Goal: Information Seeking & Learning: Understand process/instructions

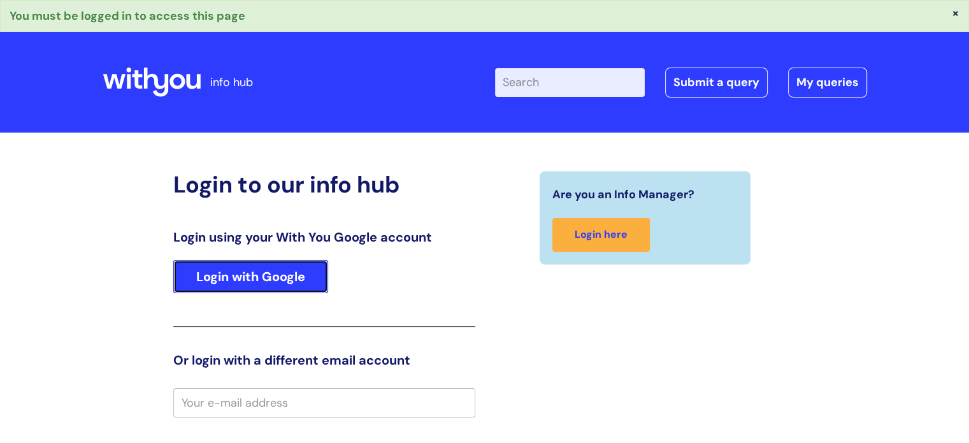
click at [285, 275] on link "Login with Google" at bounding box center [250, 276] width 155 height 33
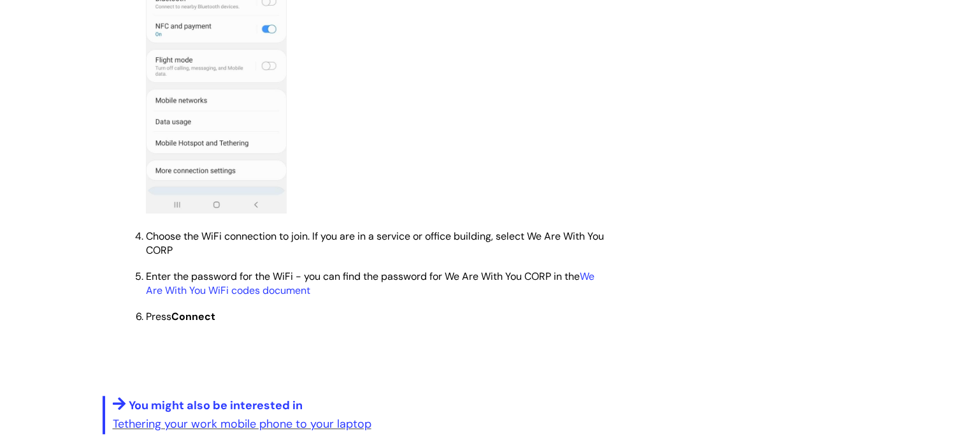
scroll to position [1019, 0]
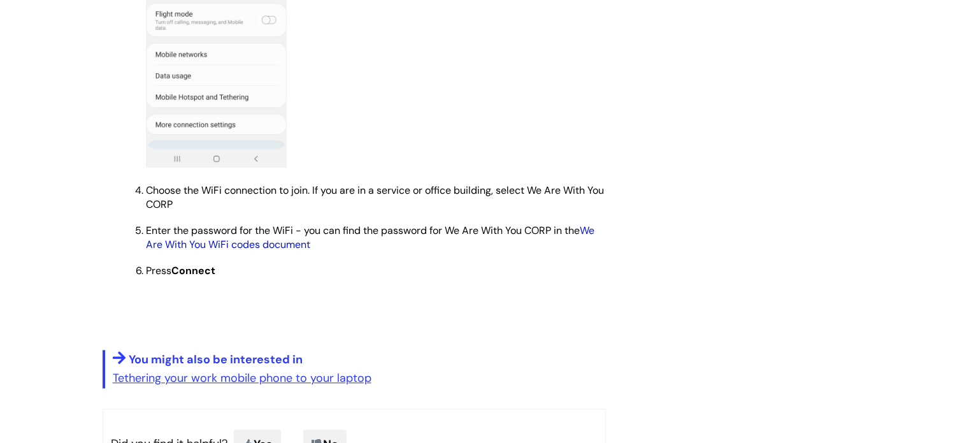
click at [296, 251] on link "We Are With You WiFi codes document" at bounding box center [370, 237] width 448 height 27
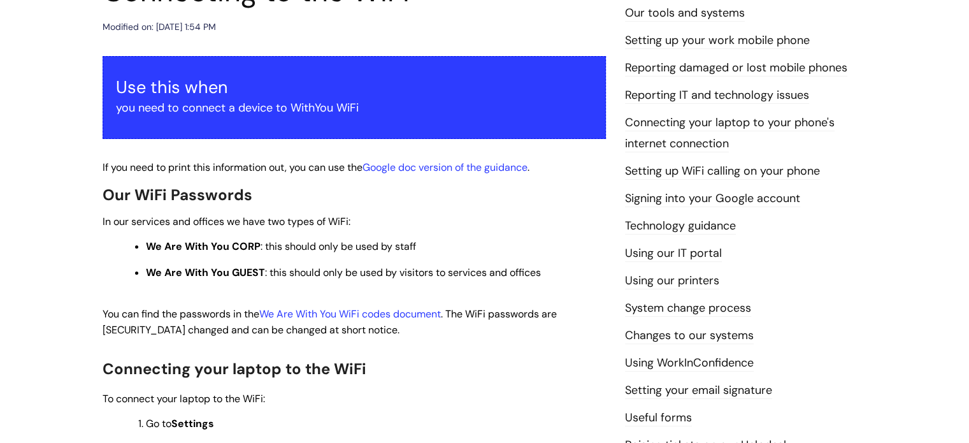
scroll to position [191, 0]
